Goal: Submit feedback/report problem

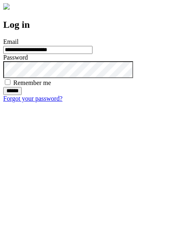
type input "**********"
click at [22, 95] on input "******" at bounding box center [12, 91] width 18 height 8
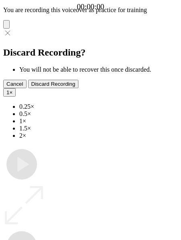
type input "**********"
